Goal: Communication & Community: Connect with others

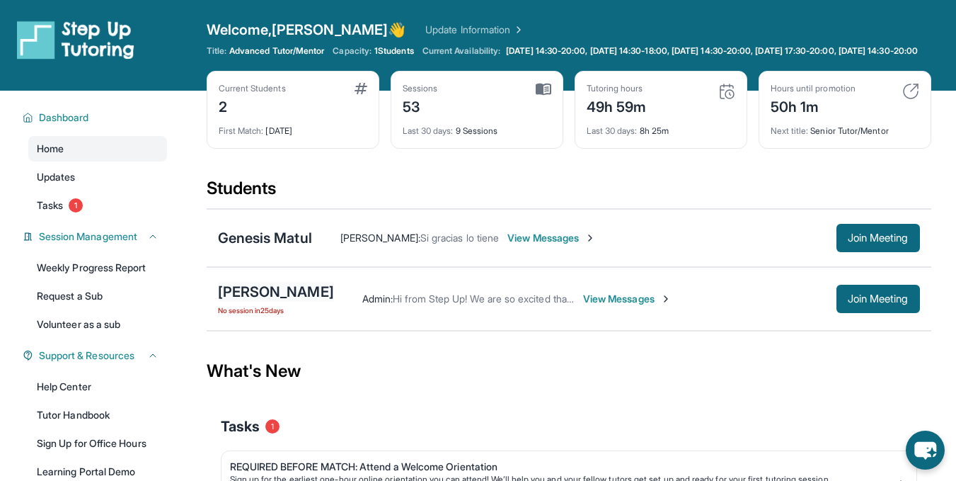
click at [280, 302] on div "[PERSON_NAME]" at bounding box center [276, 292] width 116 height 20
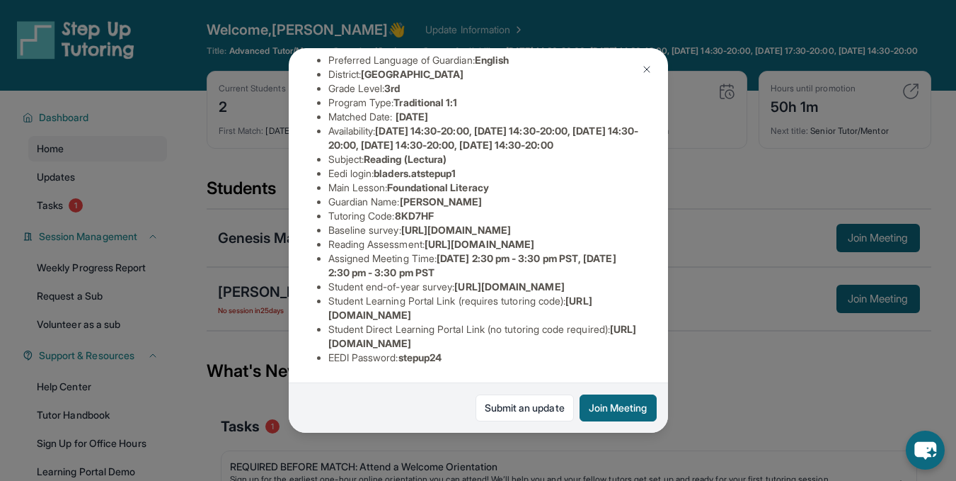
scroll to position [289, 33]
click at [606, 408] on button "Join Meeting" at bounding box center [618, 407] width 77 height 27
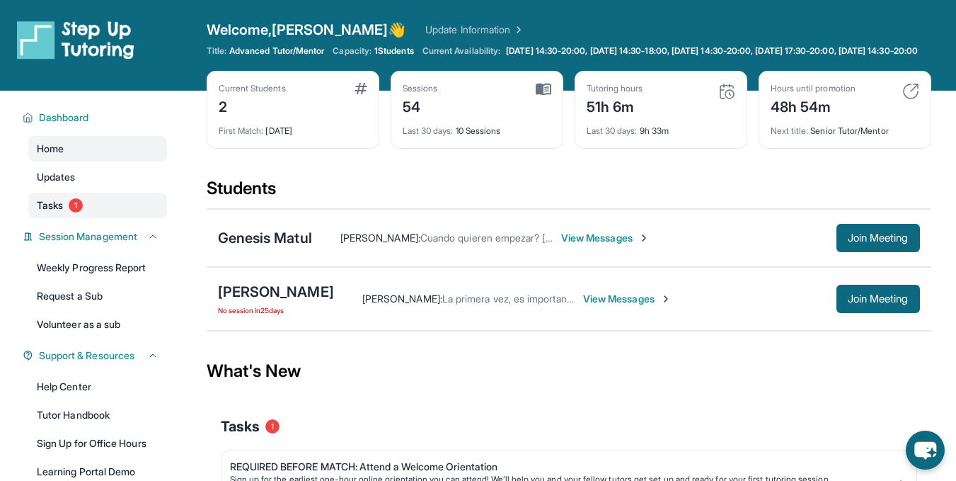
click at [68, 218] on link "Tasks 1" at bounding box center [97, 205] width 139 height 25
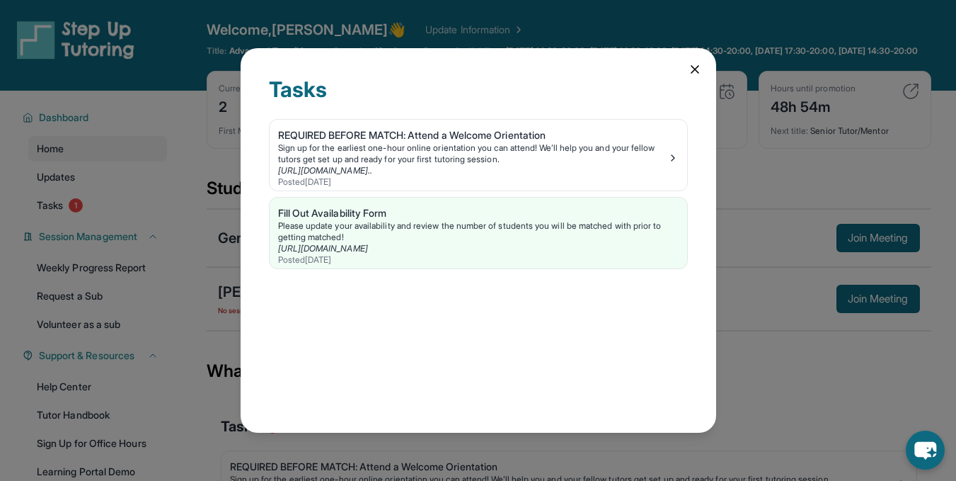
click at [691, 65] on icon at bounding box center [695, 69] width 14 height 14
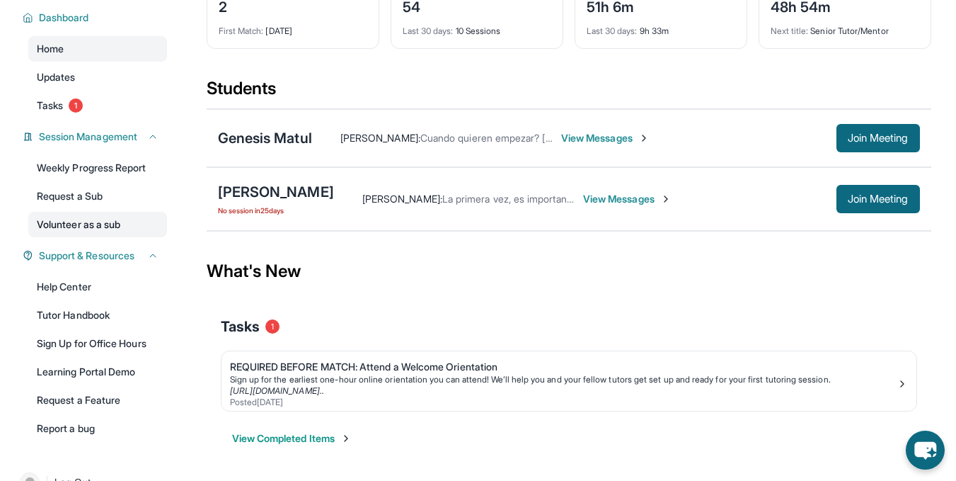
scroll to position [142, 0]
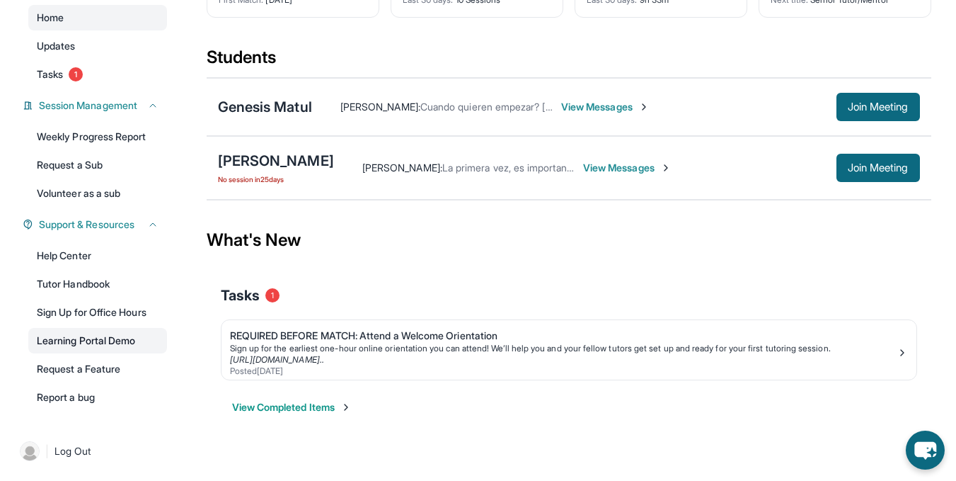
click at [96, 346] on link "Learning Portal Demo" at bounding box center [97, 340] width 139 height 25
click at [112, 341] on link "Learning Portal Demo" at bounding box center [97, 340] width 139 height 25
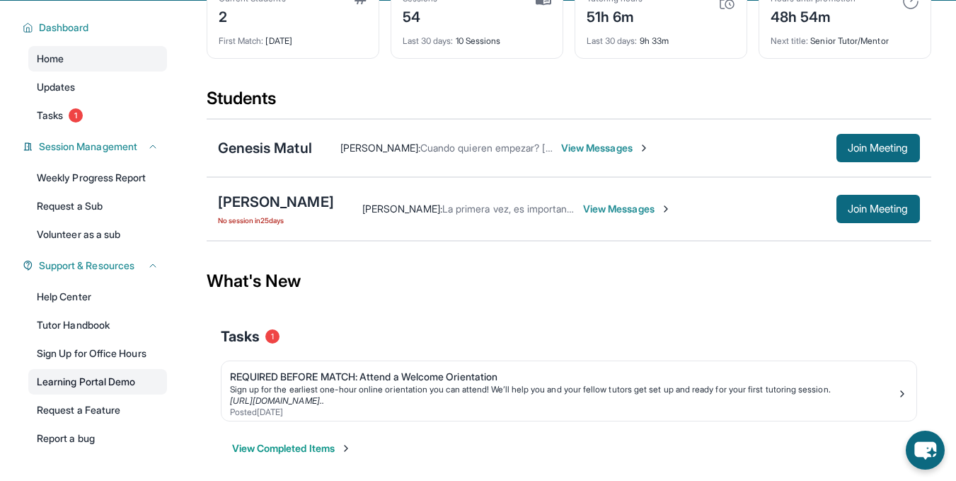
scroll to position [88, 0]
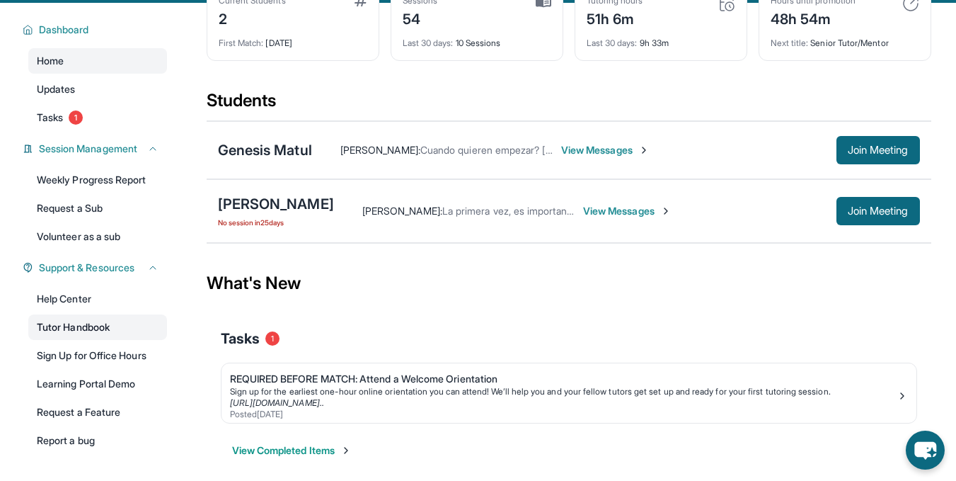
click at [90, 340] on link "Tutor Handbook" at bounding box center [97, 326] width 139 height 25
click at [294, 214] on div "[PERSON_NAME]" at bounding box center [276, 204] width 116 height 20
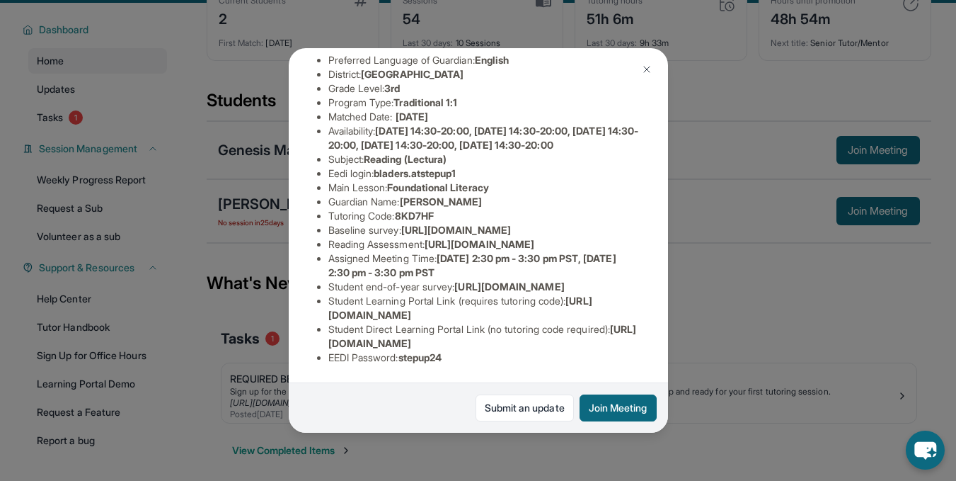
scroll to position [225, 1]
click at [442, 294] on li "Student end-of-year survey : [URL][DOMAIN_NAME]" at bounding box center [483, 287] width 311 height 14
drag, startPoint x: 326, startPoint y: 331, endPoint x: 585, endPoint y: 330, distance: 259.8
click at [585, 330] on ul "Preferred Language of Guardian: English District: [GEOGRAPHIC_DATA] Grade Level…" at bounding box center [478, 208] width 323 height 311
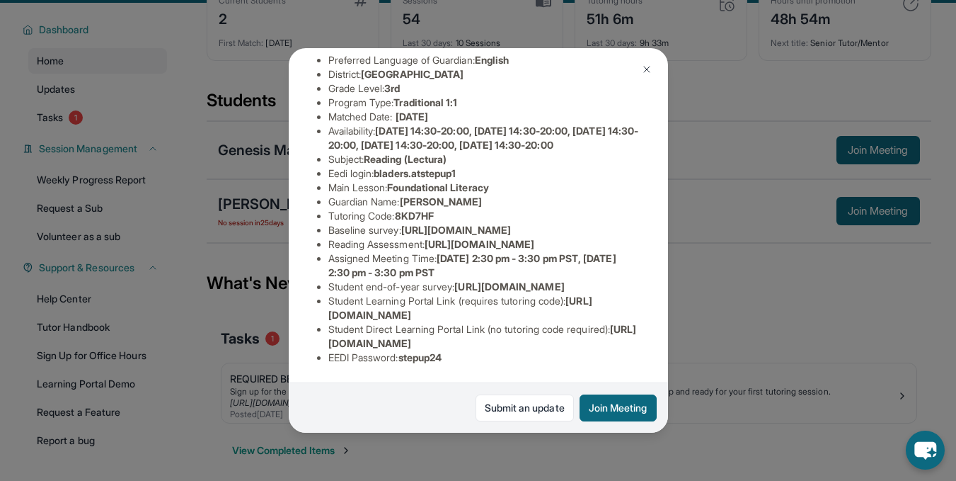
drag, startPoint x: 615, startPoint y: 331, endPoint x: 315, endPoint y: 335, distance: 300.1
click at [317, 335] on ul "Preferred Language of Guardian: English District: [GEOGRAPHIC_DATA] Grade Level…" at bounding box center [478, 208] width 323 height 311
click at [375, 335] on span "[URL][DOMAIN_NAME]" at bounding box center [482, 336] width 309 height 26
drag, startPoint x: 326, startPoint y: 330, endPoint x: 634, endPoint y: 335, distance: 307.9
click at [634, 335] on div "[PERSON_NAME] Guardian: [PERSON_NAME] Student Information [URL][DOMAIN_NAME] Pr…" at bounding box center [478, 240] width 379 height 384
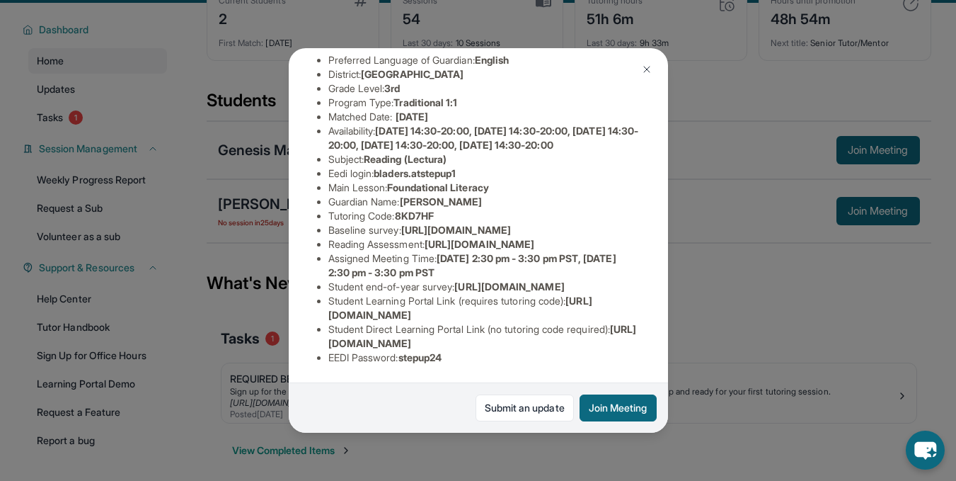
copy span "[URL][DOMAIN_NAME]"
click at [648, 67] on img at bounding box center [646, 69] width 11 height 11
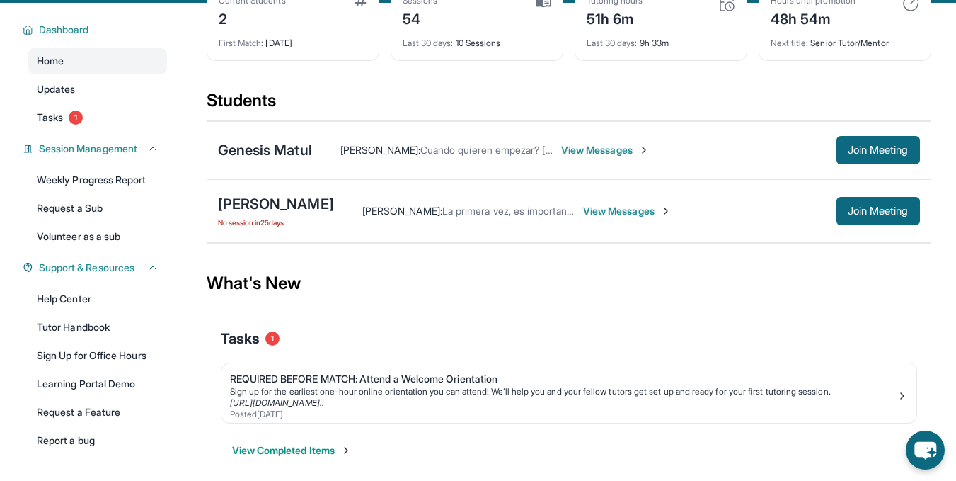
click at [619, 218] on span "View Messages" at bounding box center [627, 211] width 88 height 14
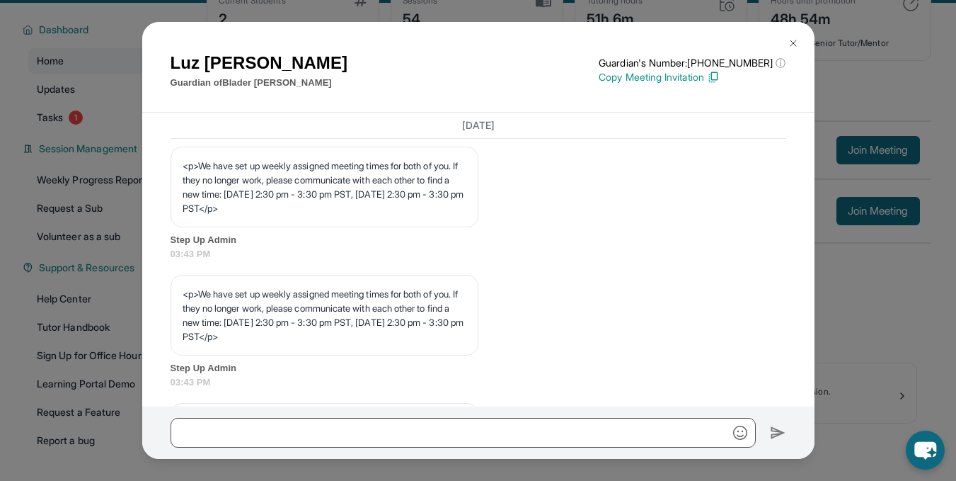
scroll to position [657, 0]
click at [793, 42] on img at bounding box center [793, 43] width 11 height 11
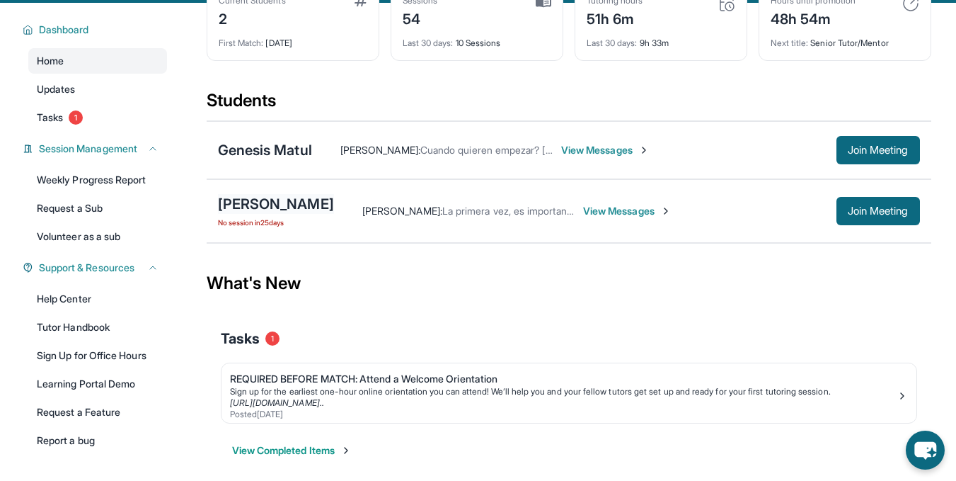
click at [259, 214] on div "[PERSON_NAME]" at bounding box center [276, 204] width 116 height 20
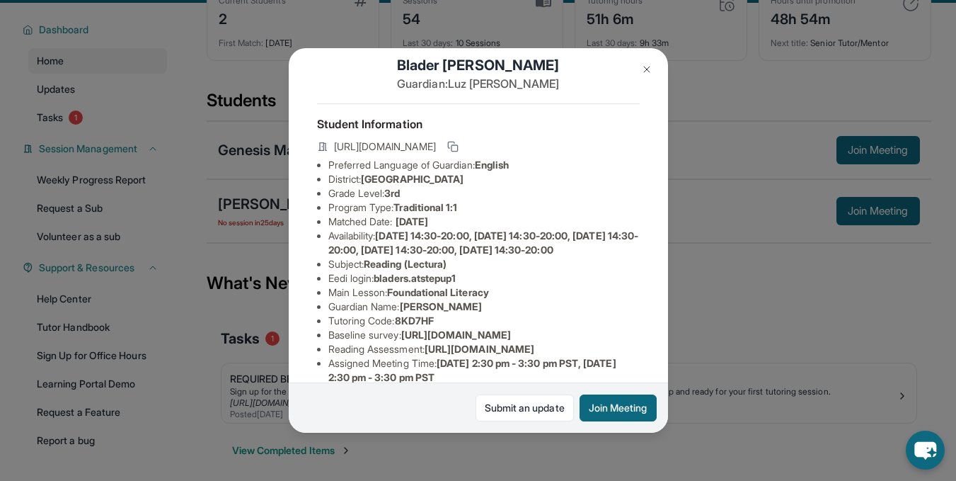
scroll to position [0, 8]
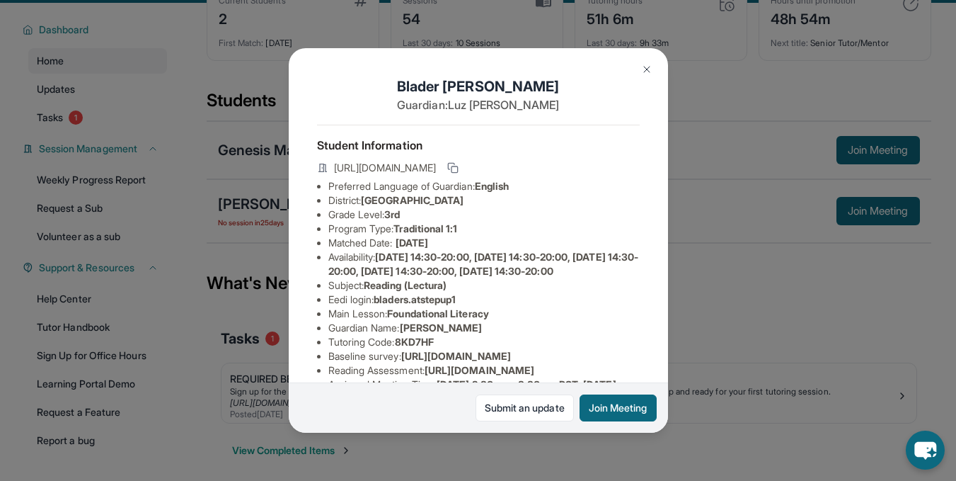
click at [645, 68] on img at bounding box center [646, 69] width 11 height 11
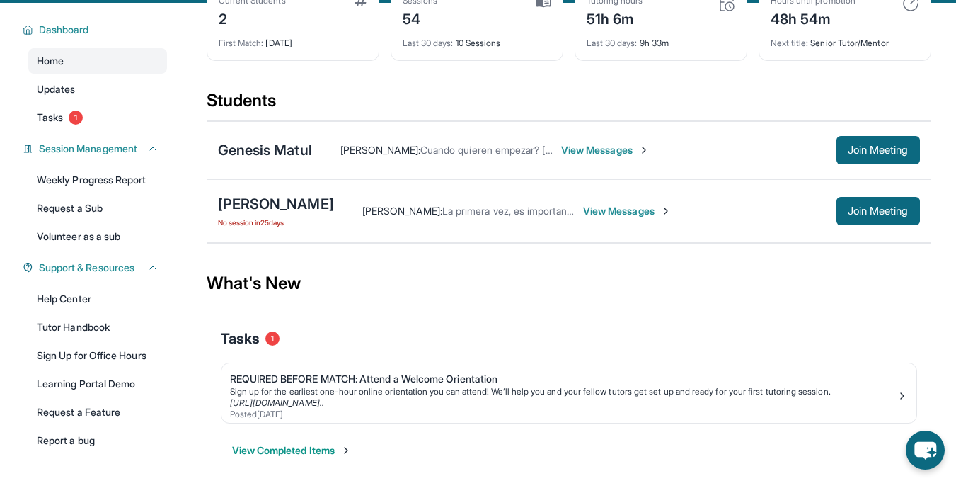
click at [604, 218] on span "View Messages" at bounding box center [627, 211] width 88 height 14
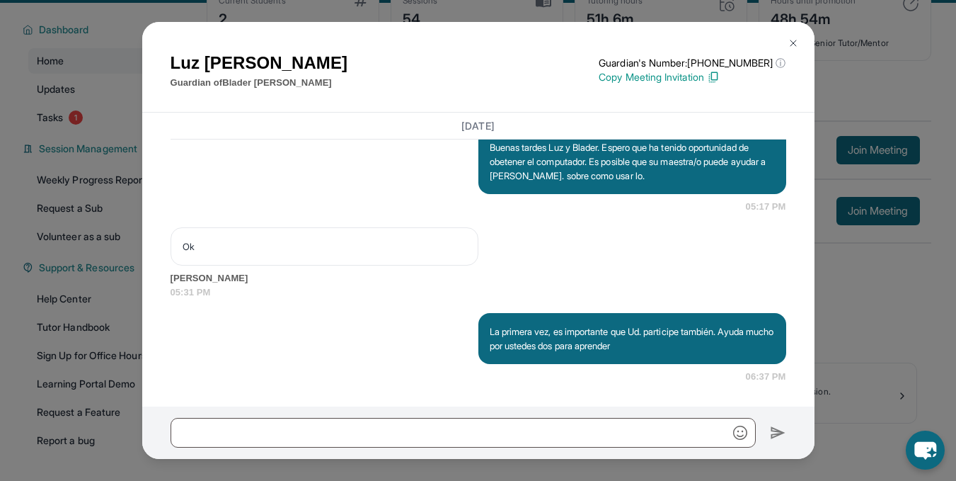
scroll to position [142, 0]
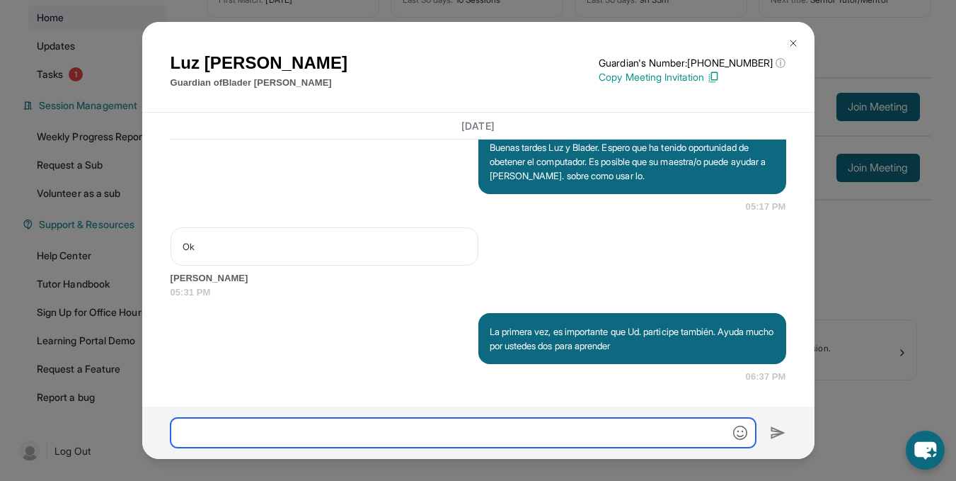
click at [222, 431] on input "text" at bounding box center [463, 433] width 585 height 30
click at [222, 432] on input "*" at bounding box center [463, 433] width 585 height 30
paste input "**********"
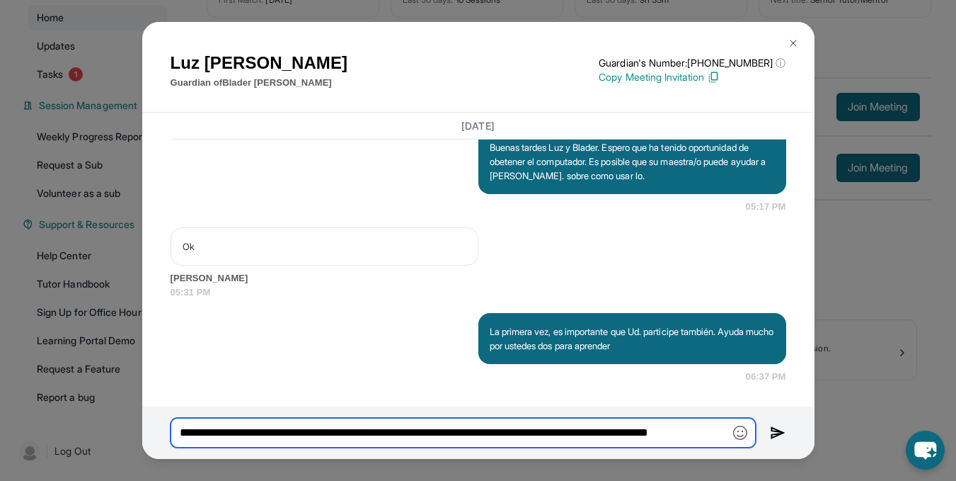
scroll to position [0, 47]
click at [268, 435] on input "**********" at bounding box center [463, 433] width 585 height 30
type input "**********"
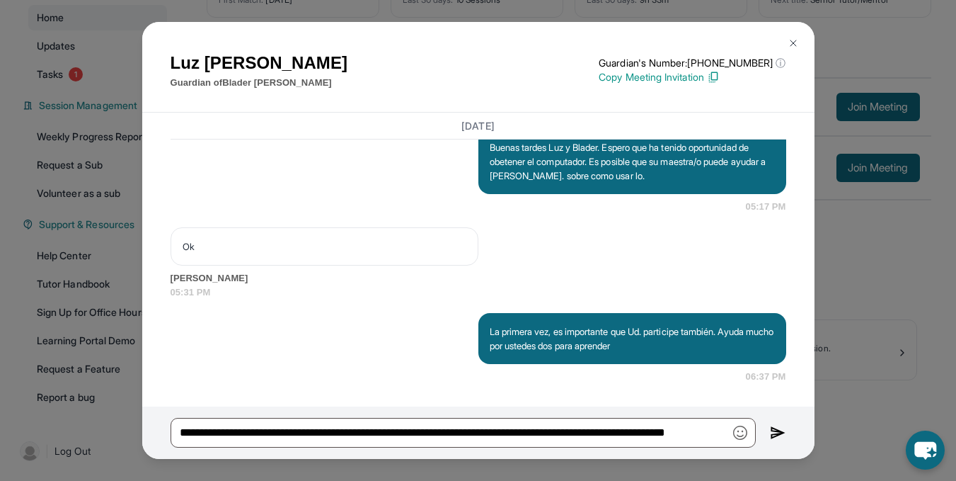
scroll to position [0, 0]
click at [776, 431] on img at bounding box center [778, 432] width 16 height 17
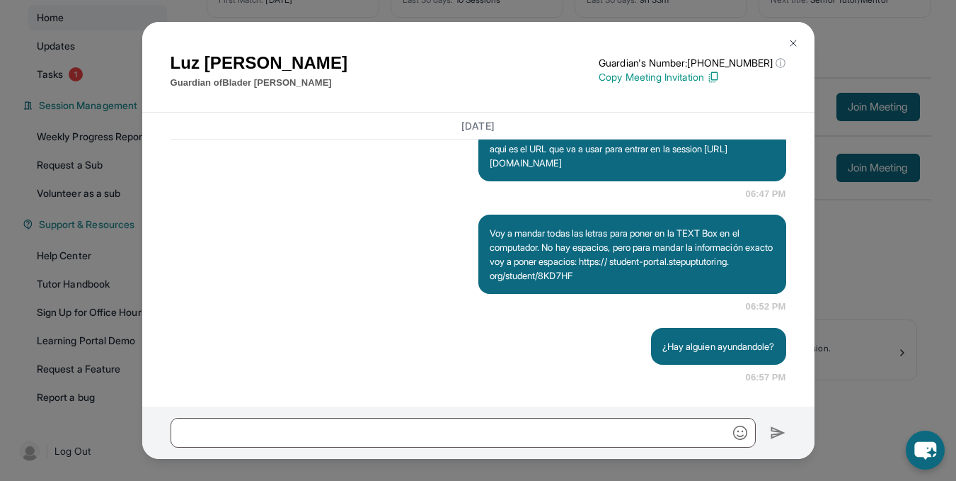
scroll to position [7210, 0]
click at [793, 45] on img at bounding box center [793, 43] width 11 height 11
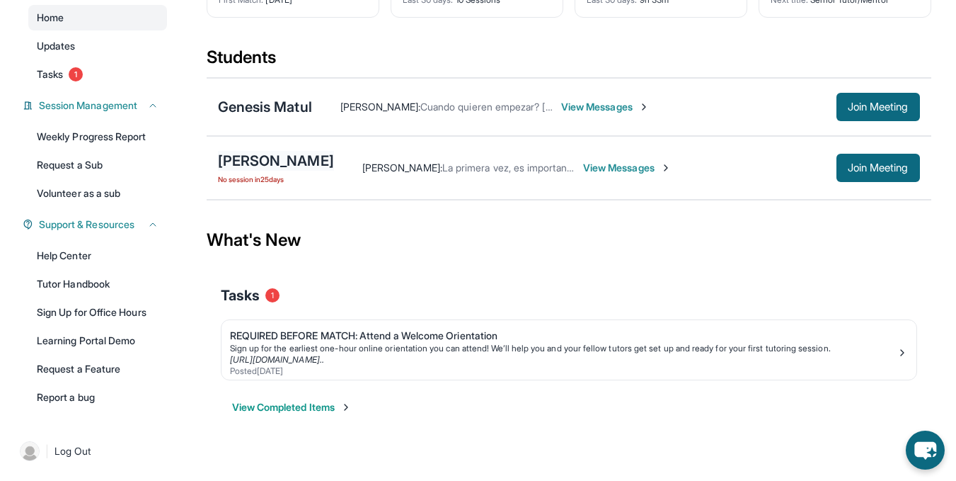
click at [277, 167] on div "[PERSON_NAME]" at bounding box center [276, 161] width 116 height 20
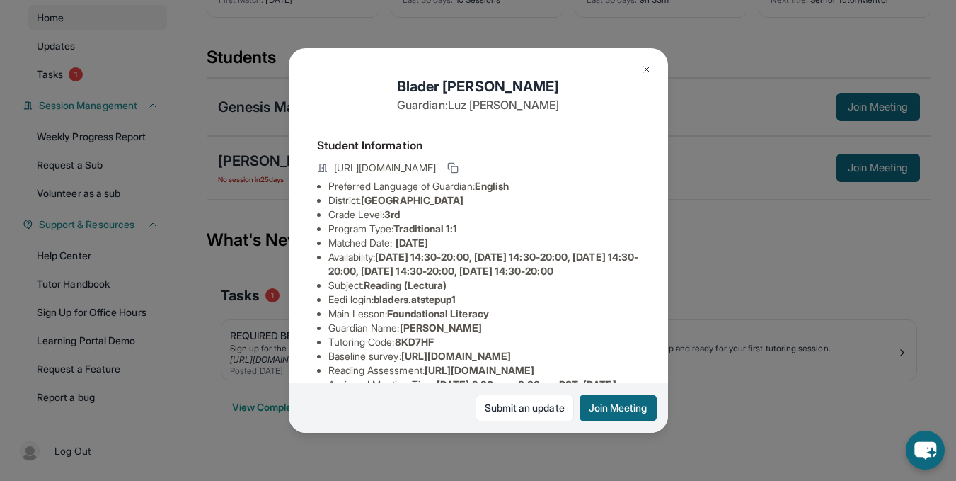
scroll to position [0, 0]
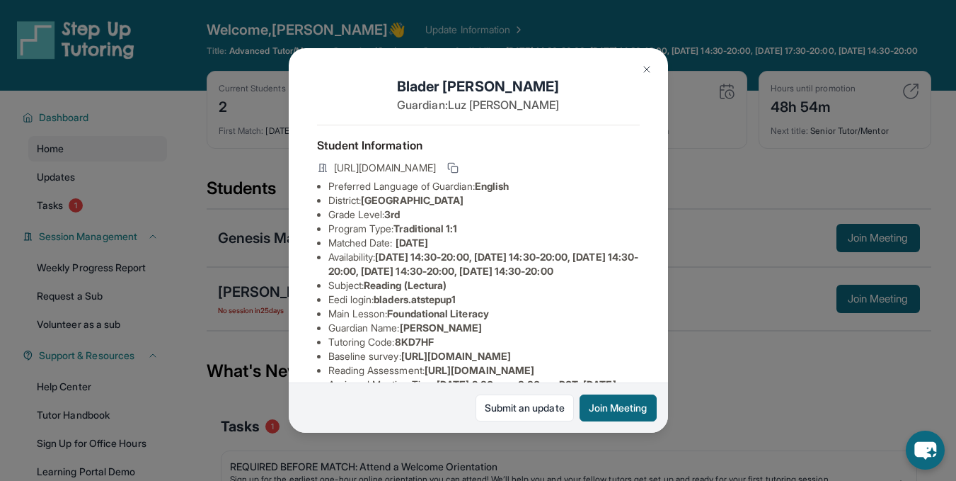
click at [648, 66] on img at bounding box center [646, 69] width 11 height 11
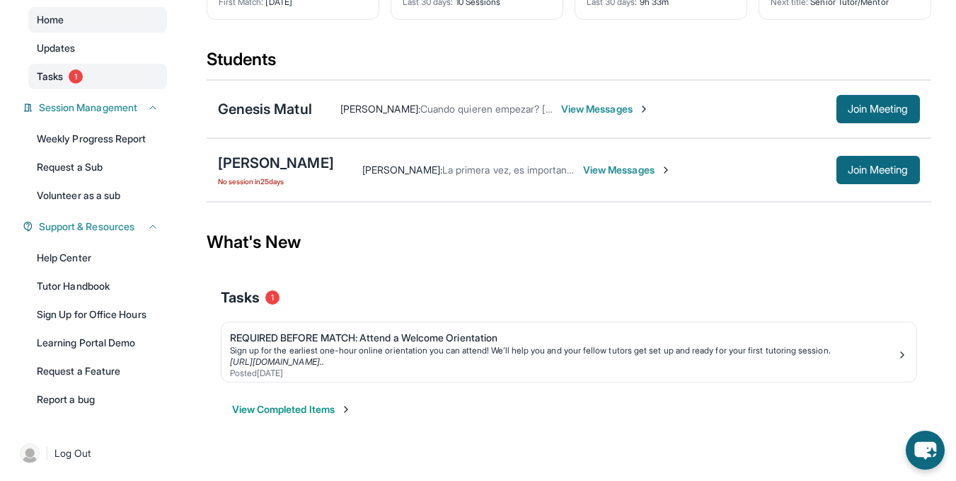
scroll to position [128, 0]
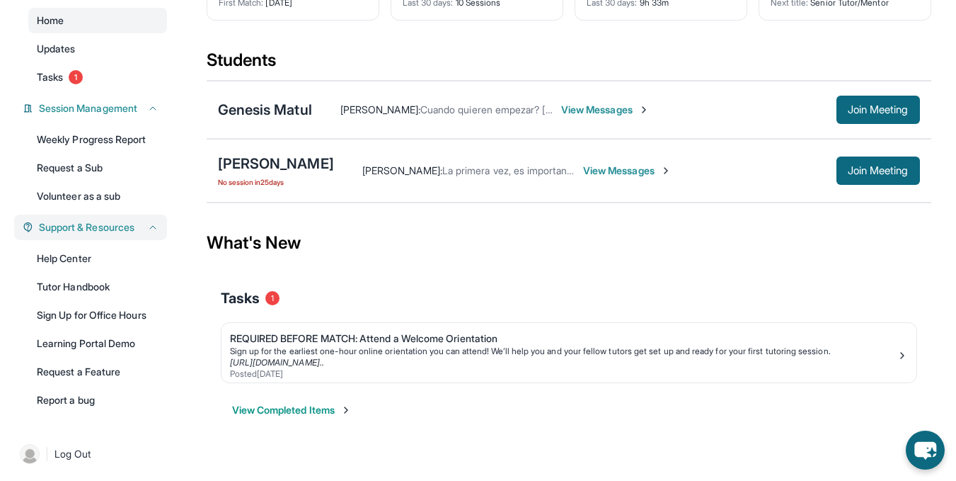
click at [156, 233] on icon at bounding box center [152, 227] width 11 height 11
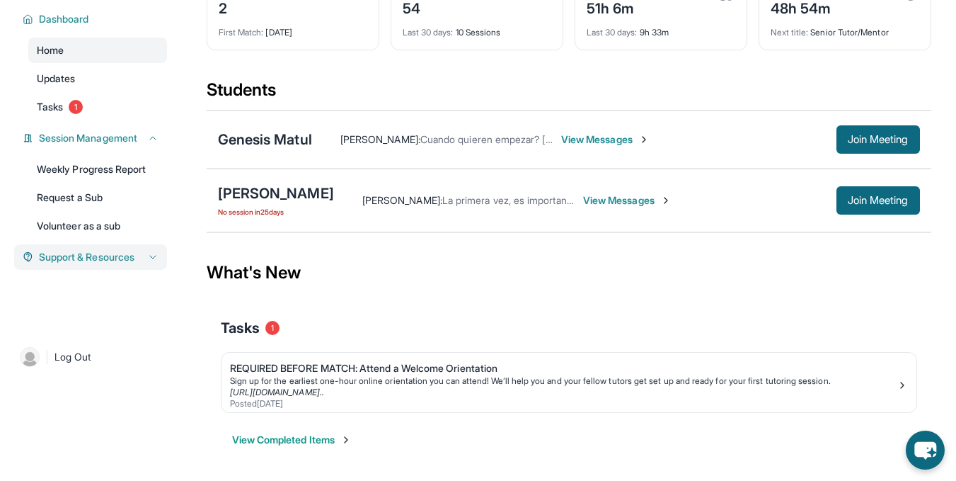
click at [147, 263] on icon at bounding box center [152, 256] width 11 height 11
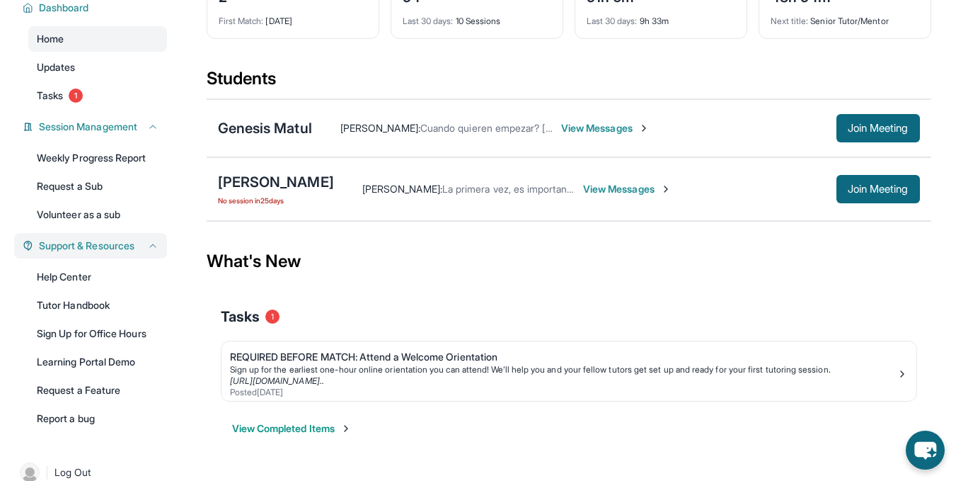
scroll to position [128, 0]
